Goal: Task Accomplishment & Management: Use online tool/utility

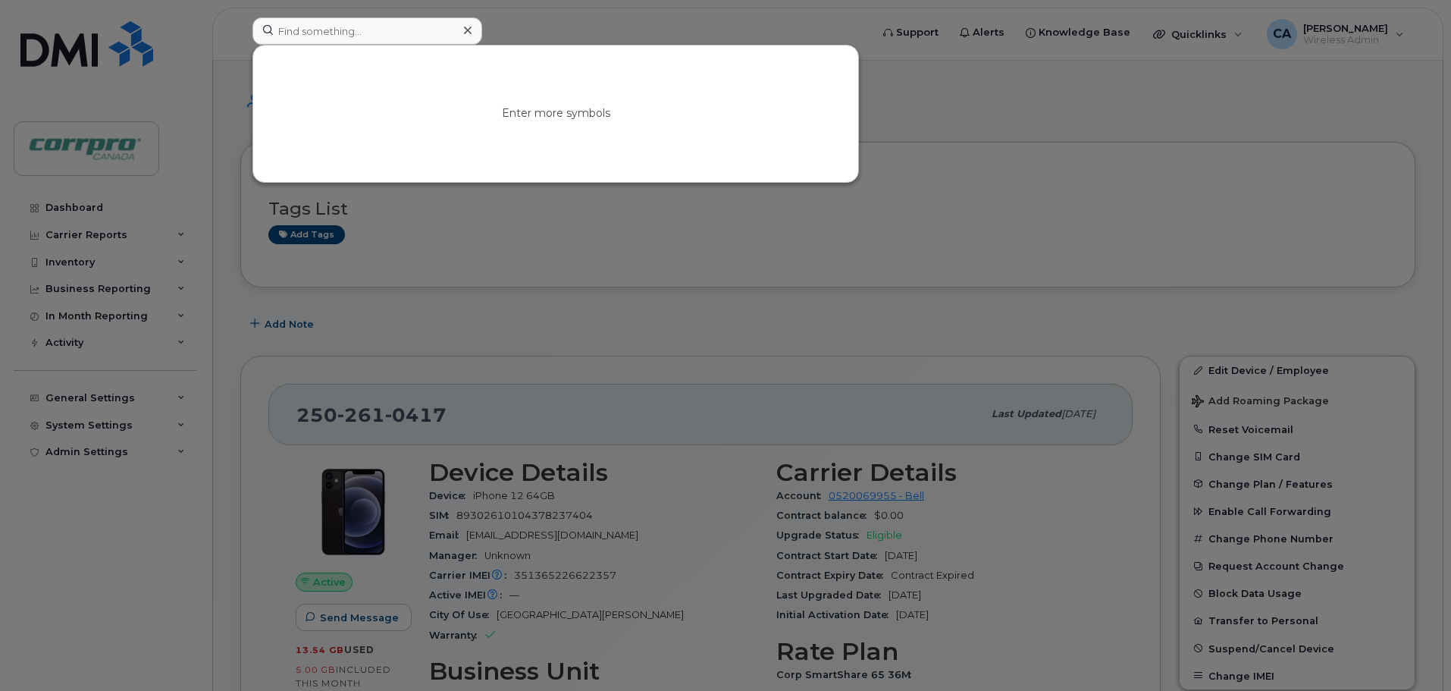
scroll to position [76, 0]
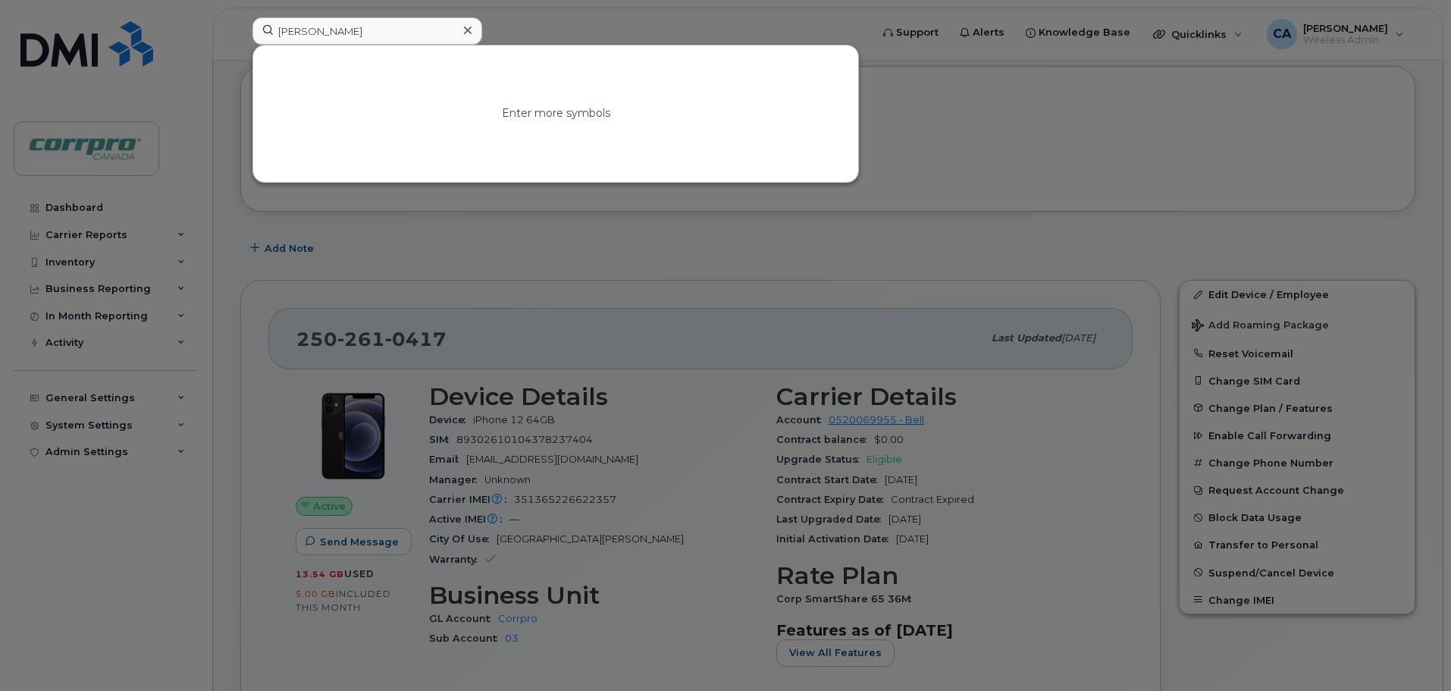
type input "[PERSON_NAME]"
click at [565, 133] on link "Go to Sign In Page" at bounding box center [555, 126] width 117 height 27
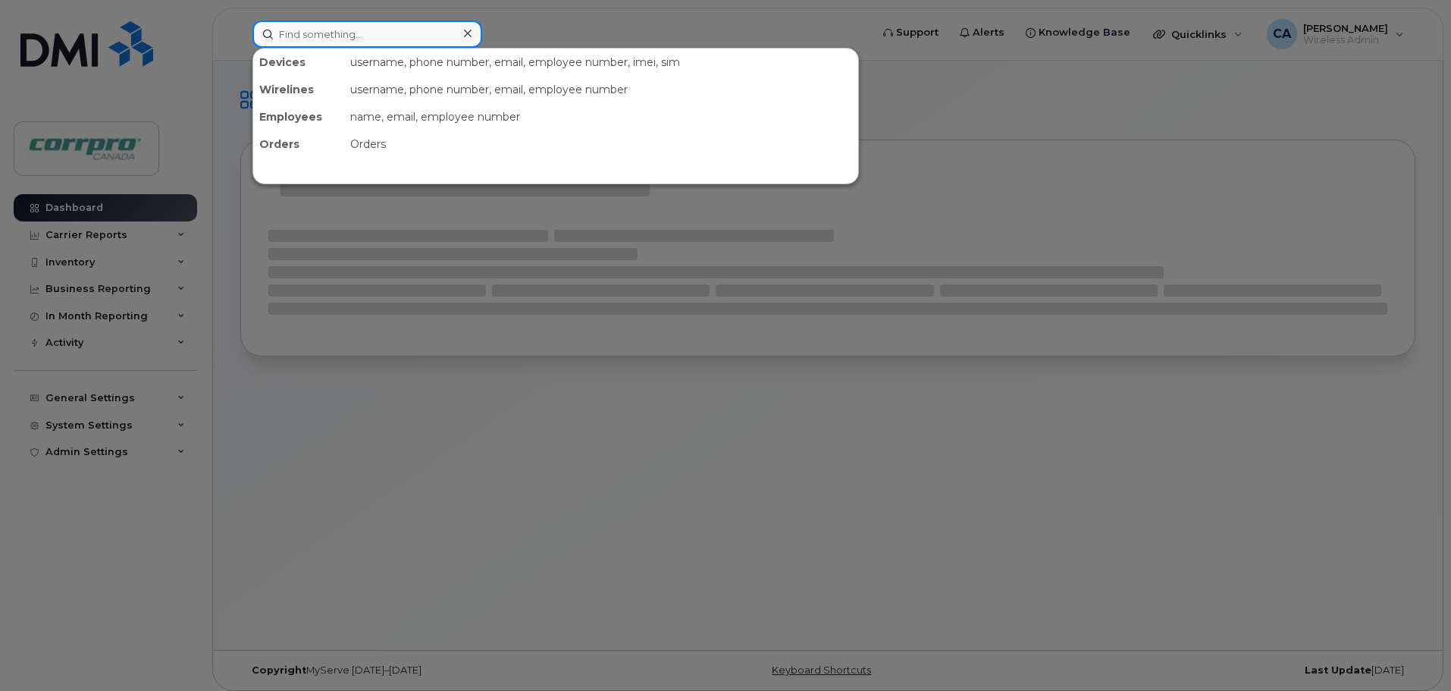
click at [386, 35] on input at bounding box center [368, 33] width 230 height 27
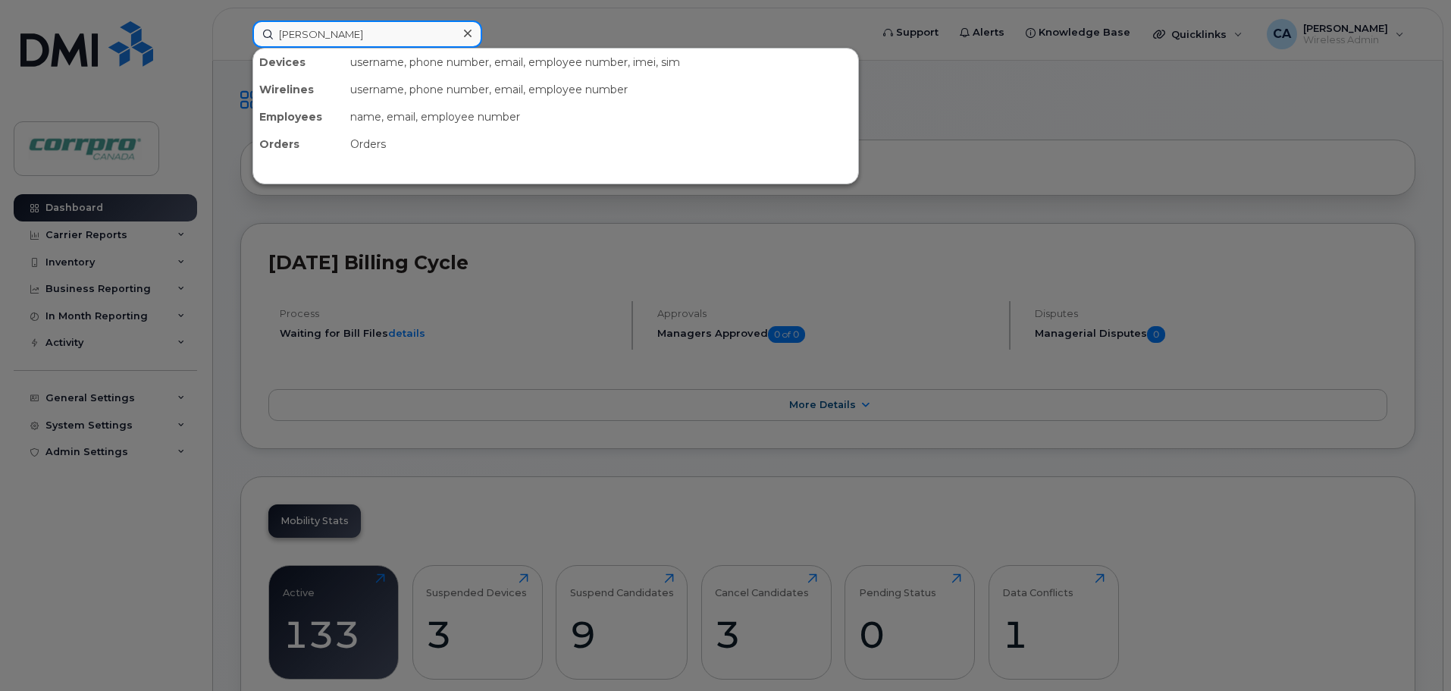
type input "Chris"
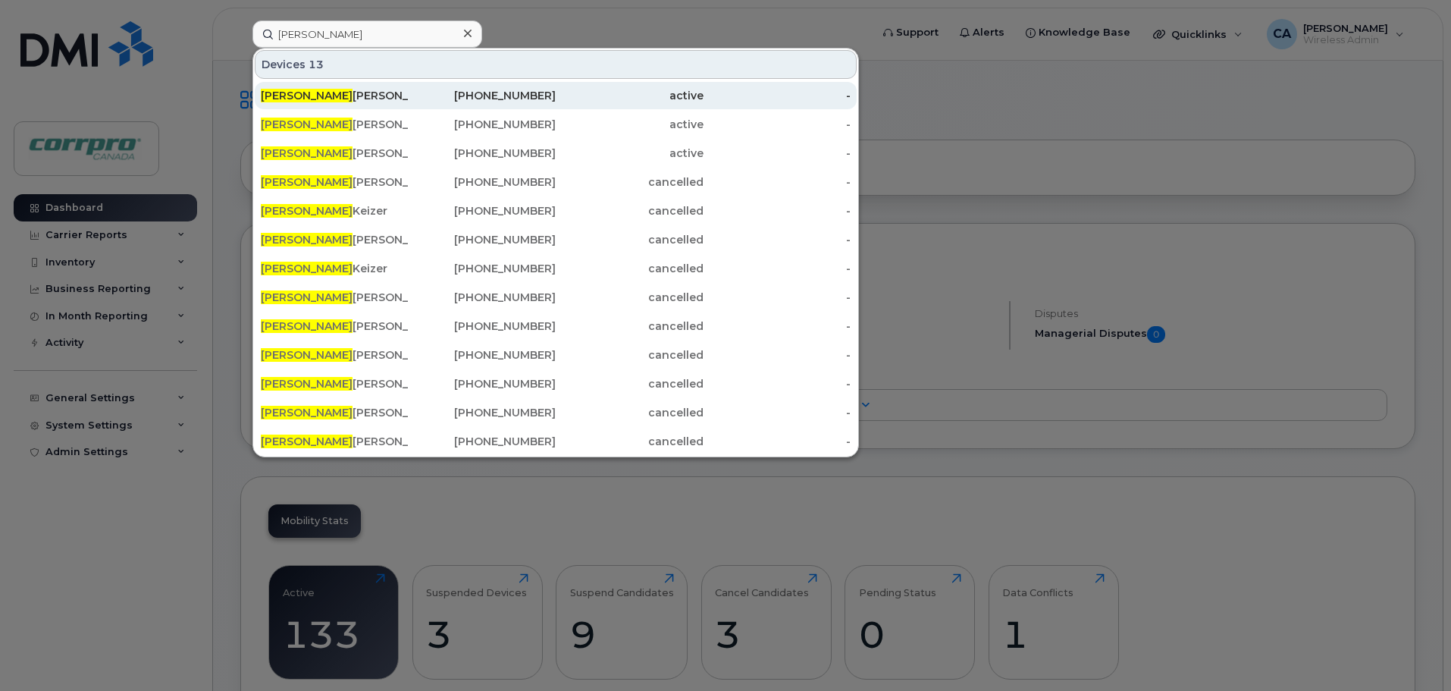
click at [316, 94] on div "Chris Hanson" at bounding box center [335, 95] width 148 height 15
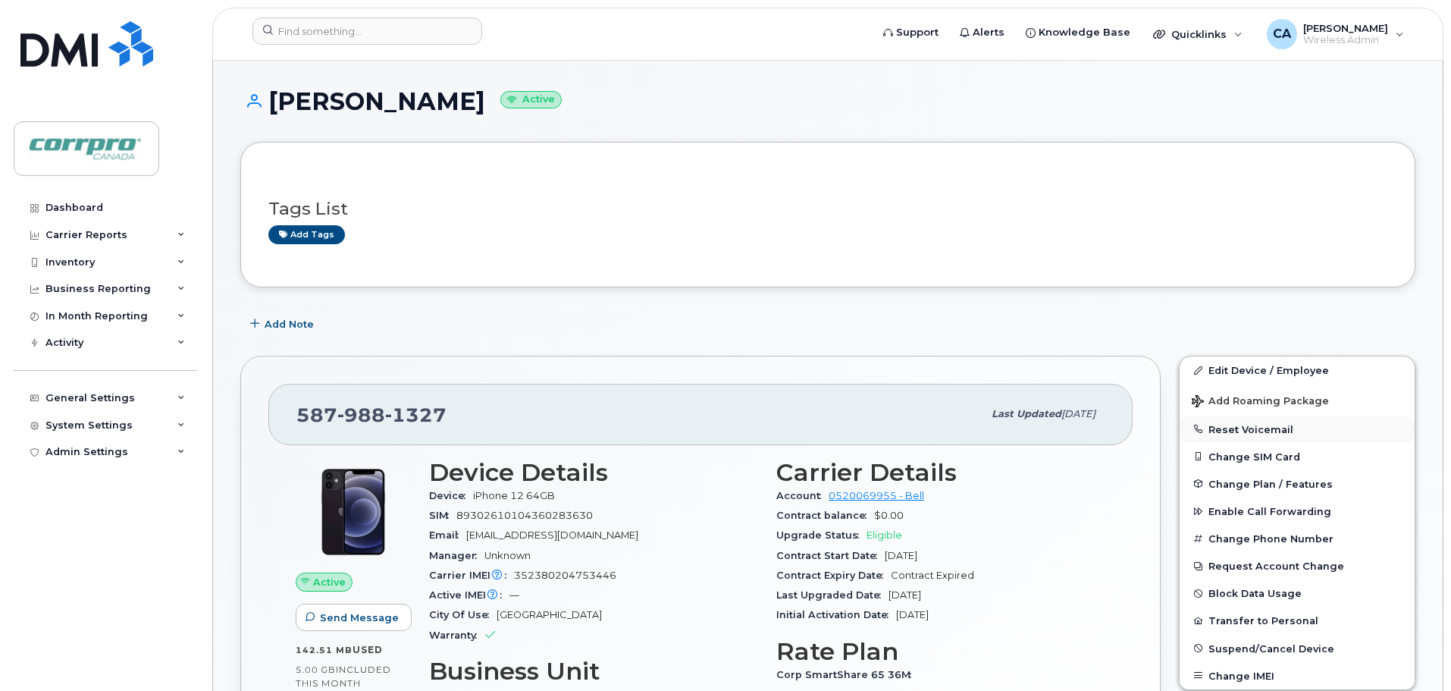
click at [1263, 432] on button "Reset Voicemail" at bounding box center [1297, 429] width 235 height 27
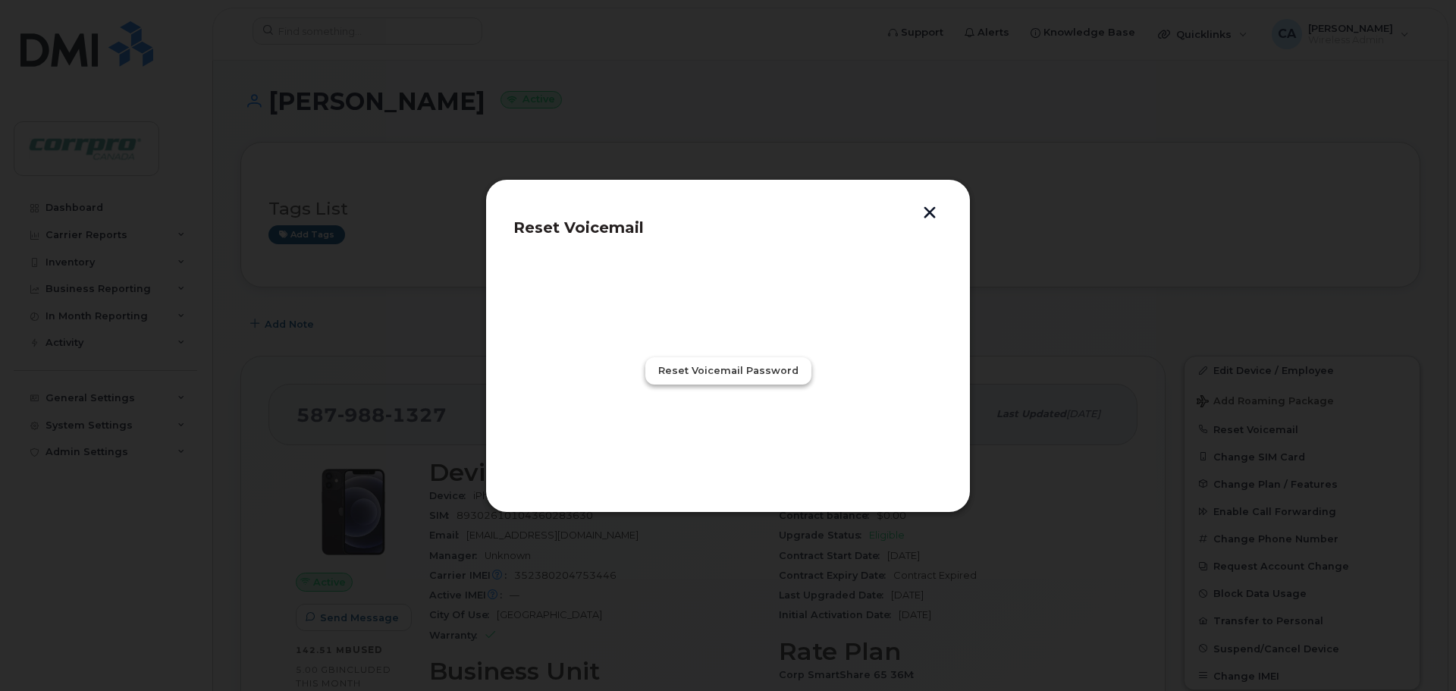
click at [759, 378] on button "Reset Voicemail Password" at bounding box center [728, 370] width 166 height 27
click at [719, 441] on span "Close" at bounding box center [728, 437] width 30 height 14
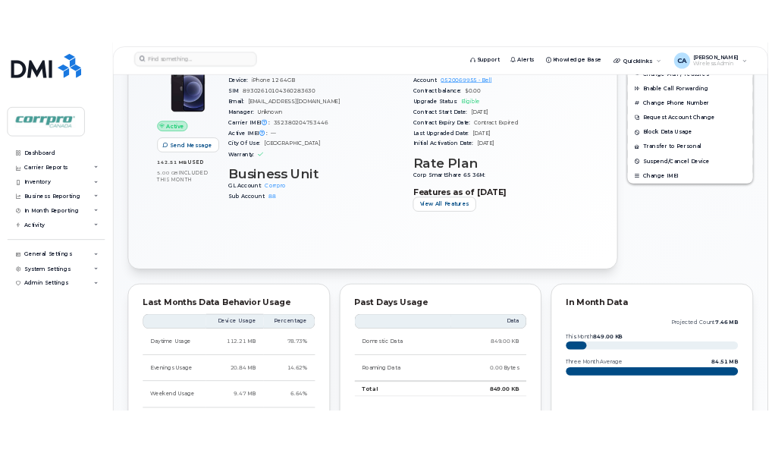
scroll to position [379, 0]
